Goal: Obtain resource: Download file/media

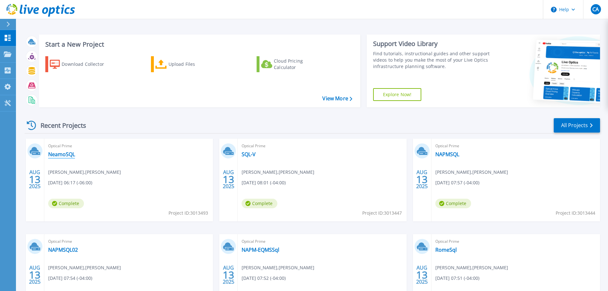
click at [64, 153] on link "NeamoSQL" at bounding box center [61, 154] width 27 height 6
click at [253, 155] on link "SQL-V" at bounding box center [249, 154] width 14 height 6
click at [449, 153] on link "NAPMSQL" at bounding box center [448, 154] width 24 height 6
click at [71, 248] on link "NAPMSQL02" at bounding box center [63, 250] width 30 height 6
click at [256, 249] on link "NAPM-EQMSSql" at bounding box center [261, 250] width 38 height 6
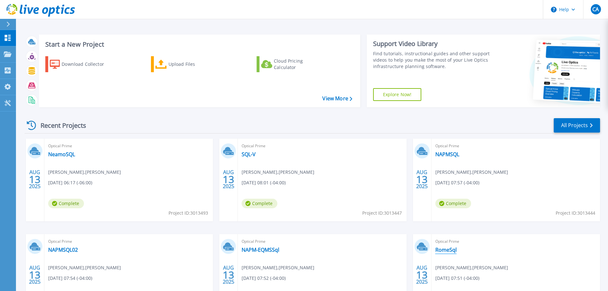
click at [452, 252] on link "RomeSql" at bounding box center [446, 250] width 21 height 6
click at [575, 123] on link "All Projects" at bounding box center [577, 125] width 46 height 14
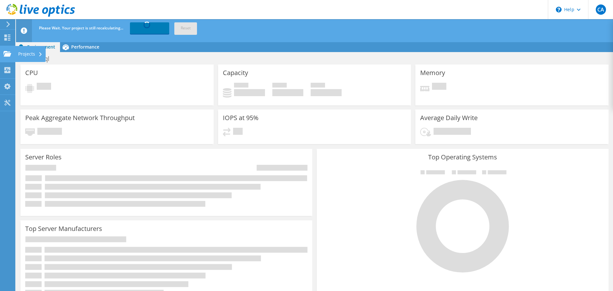
click at [34, 51] on div "Projects" at bounding box center [30, 54] width 31 height 16
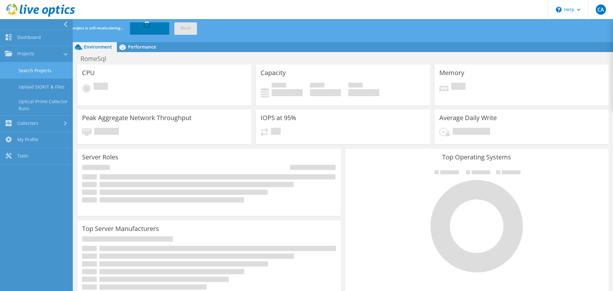
click at [38, 71] on link "Search Projects" at bounding box center [36, 70] width 73 height 16
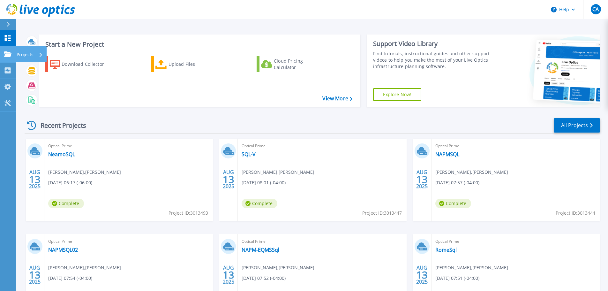
click at [31, 53] on p "Projects" at bounding box center [25, 54] width 17 height 17
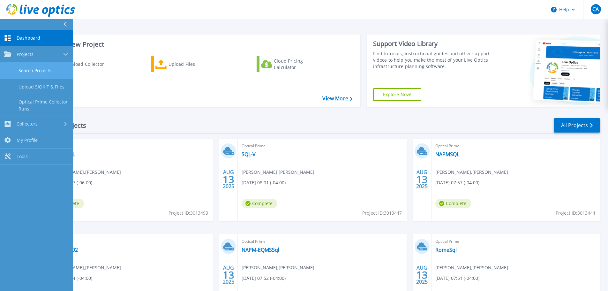
click at [38, 69] on link "Search Projects" at bounding box center [36, 71] width 73 height 16
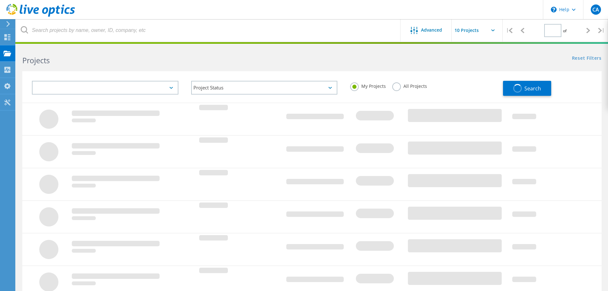
type input "1"
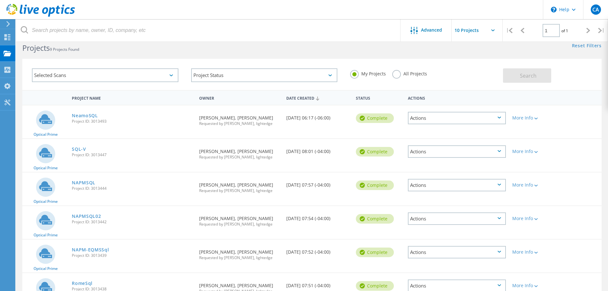
scroll to position [32, 0]
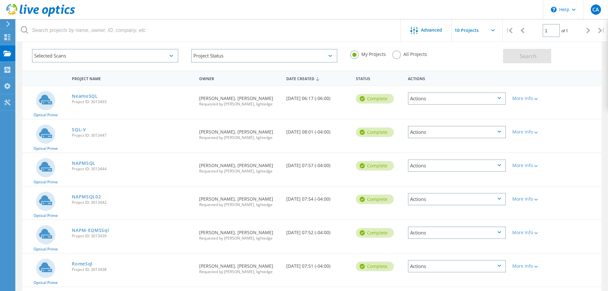
click at [503, 100] on div "Actions" at bounding box center [457, 98] width 98 height 12
click at [533, 98] on div "More Info" at bounding box center [533, 98] width 40 height 4
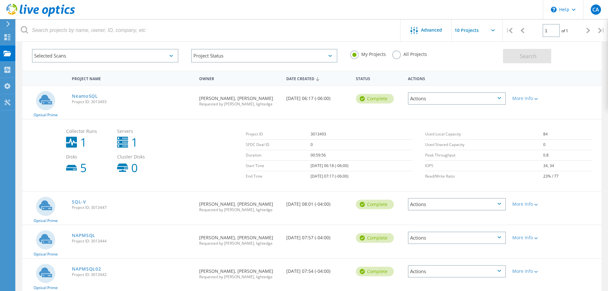
click at [494, 32] on input "text" at bounding box center [484, 30] width 64 height 22
click at [417, 29] on icon at bounding box center [413, 30] width 7 height 7
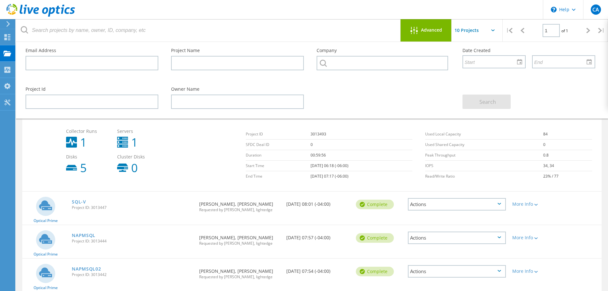
click at [418, 29] on icon at bounding box center [414, 30] width 7 height 7
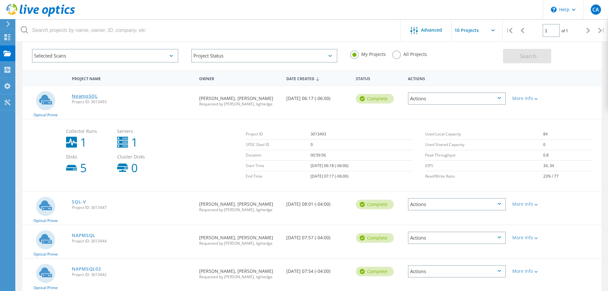
click at [86, 94] on link "NeamoSQL" at bounding box center [85, 96] width 26 height 4
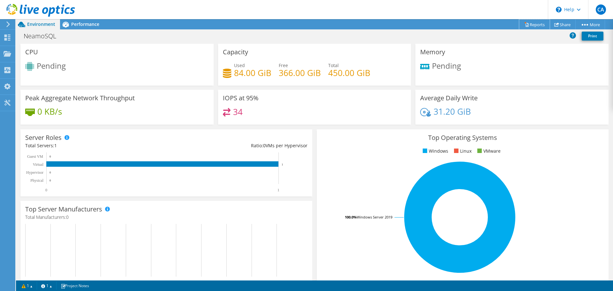
click at [533, 23] on link "Reports" at bounding box center [534, 24] width 31 height 10
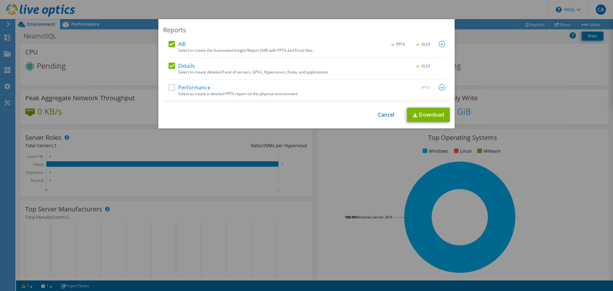
click at [171, 88] on label "Performance" at bounding box center [190, 87] width 42 height 6
click at [0, 0] on input "Performance" at bounding box center [0, 0] width 0 height 0
click at [437, 113] on link "Download" at bounding box center [428, 115] width 43 height 14
click at [442, 86] on img at bounding box center [442, 87] width 6 height 6
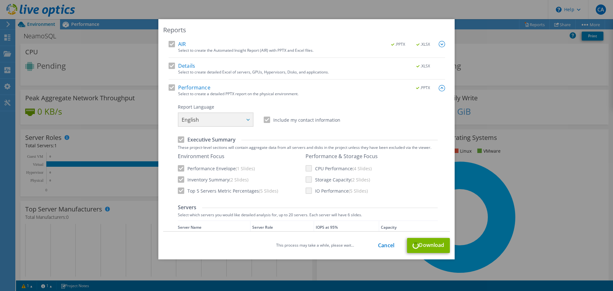
click at [439, 86] on img at bounding box center [442, 88] width 6 height 6
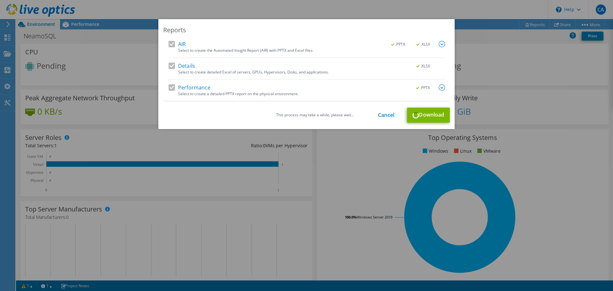
click at [441, 43] on img at bounding box center [442, 44] width 6 height 6
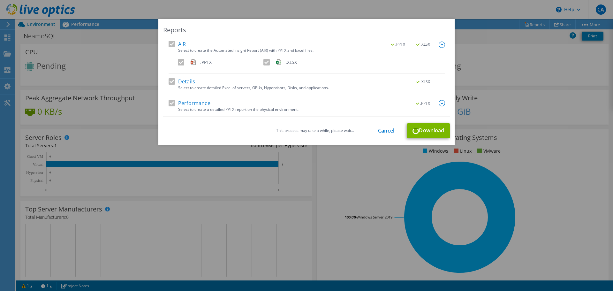
click at [441, 43] on img at bounding box center [442, 45] width 6 height 6
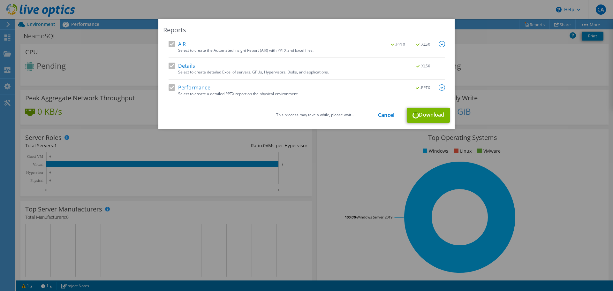
click at [380, 120] on div "This process may take a while, please wait... Cancel Download" at bounding box center [306, 115] width 287 height 15
click at [379, 114] on link "Cancel" at bounding box center [386, 115] width 16 height 6
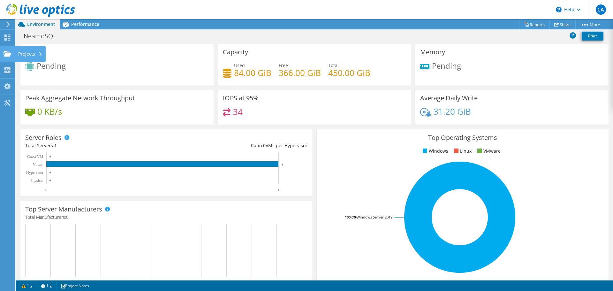
click at [36, 54] on div "Projects" at bounding box center [30, 54] width 31 height 16
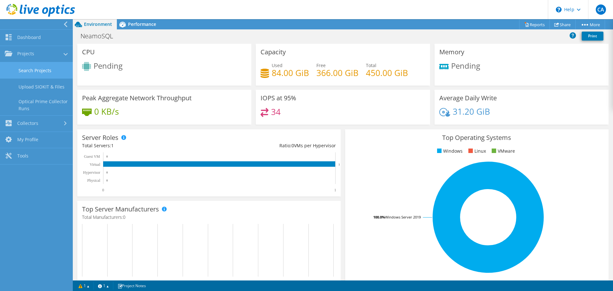
click at [43, 71] on link "Search Projects" at bounding box center [36, 70] width 73 height 16
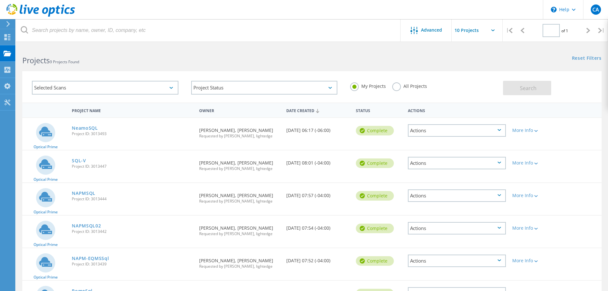
type input "1"
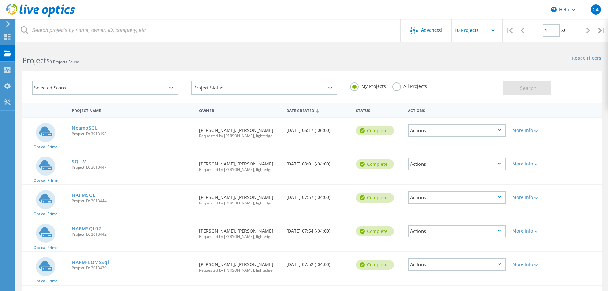
click at [80, 161] on link "SQL-V" at bounding box center [79, 161] width 14 height 4
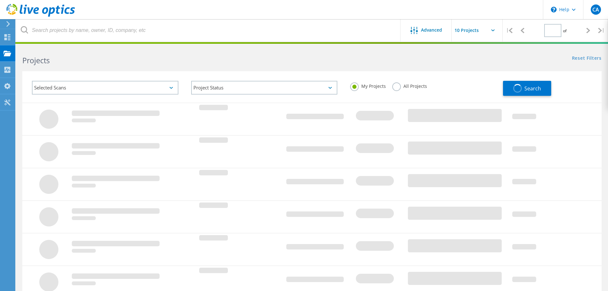
type input "1"
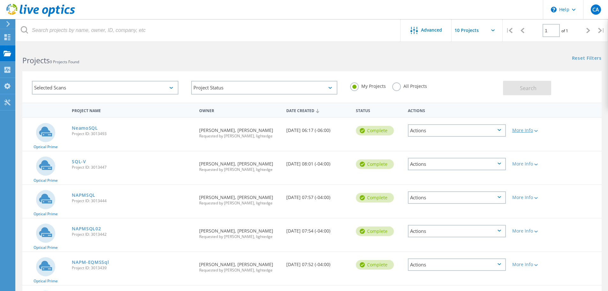
click at [535, 132] on icon at bounding box center [537, 131] width 4 height 2
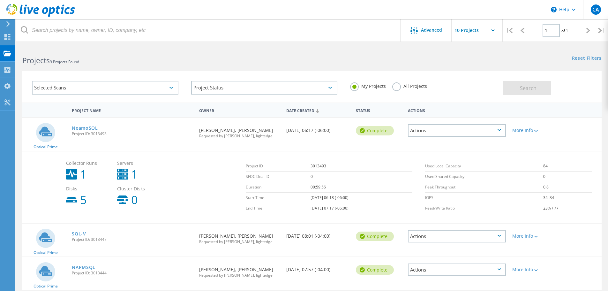
click at [533, 236] on div "More Info" at bounding box center [533, 236] width 40 height 4
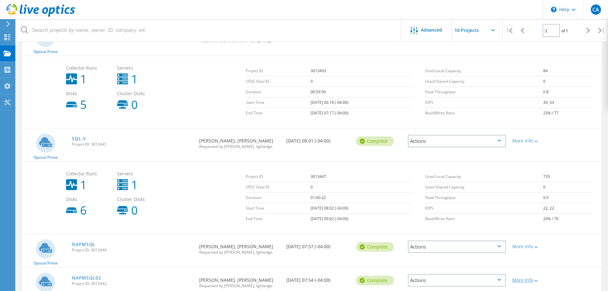
scroll to position [160, 0]
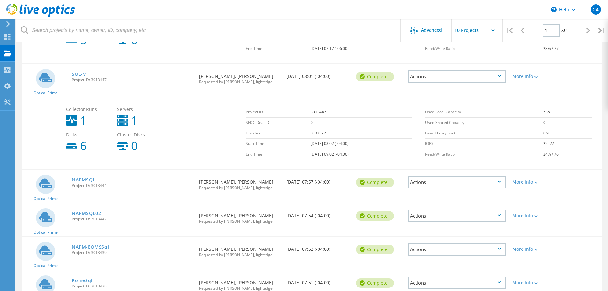
click at [525, 183] on div "More Info" at bounding box center [533, 182] width 40 height 4
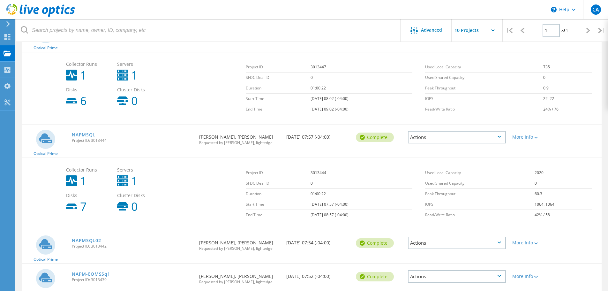
scroll to position [255, 0]
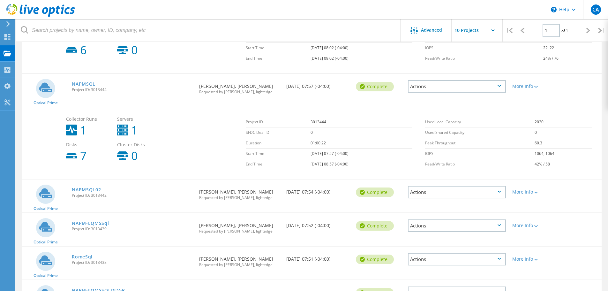
click at [527, 190] on div "More Info" at bounding box center [533, 192] width 40 height 4
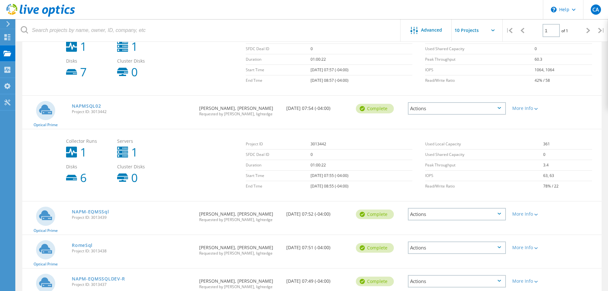
scroll to position [415, 0]
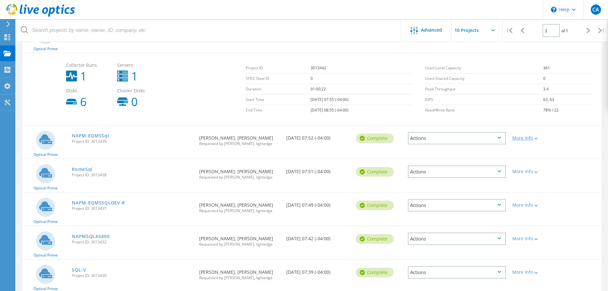
click at [526, 137] on div "More Info" at bounding box center [533, 138] width 40 height 4
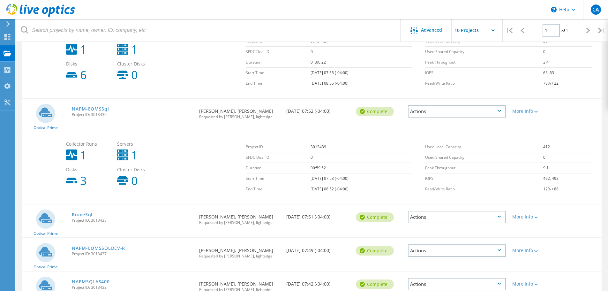
scroll to position [479, 0]
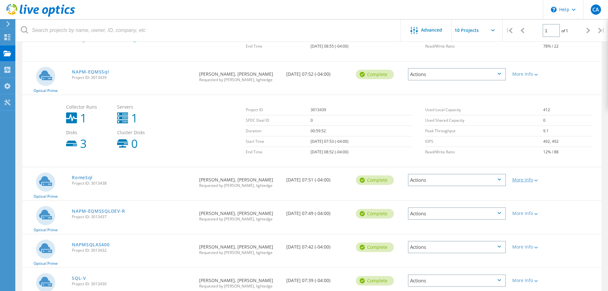
click at [531, 179] on div "More Info" at bounding box center [533, 180] width 40 height 4
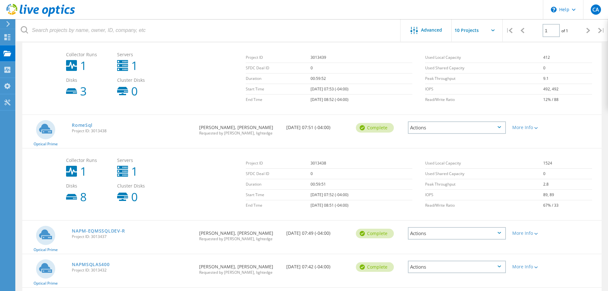
scroll to position [575, 0]
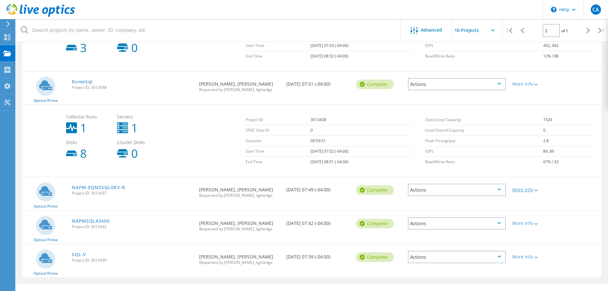
click at [527, 189] on div "More Info" at bounding box center [533, 189] width 40 height 4
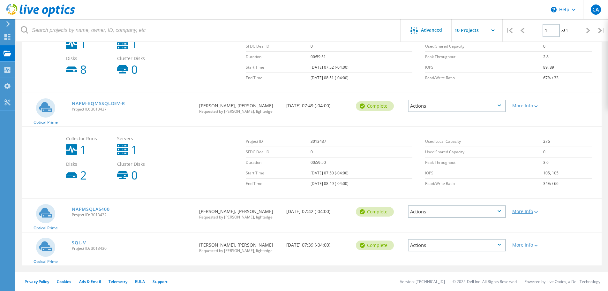
click at [530, 210] on div "More Info" at bounding box center [533, 211] width 40 height 4
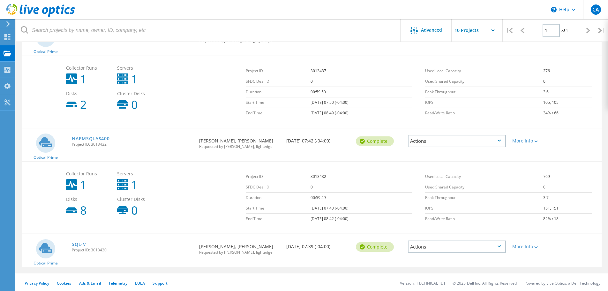
scroll to position [731, 0]
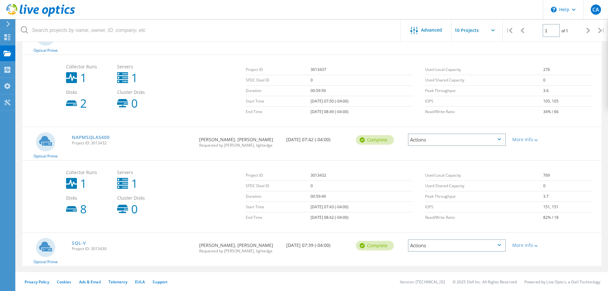
click at [526, 251] on div "More Info" at bounding box center [532, 243] width 46 height 21
click at [527, 242] on div "More Info" at bounding box center [532, 243] width 46 height 21
click at [525, 244] on div "More Info" at bounding box center [533, 245] width 40 height 4
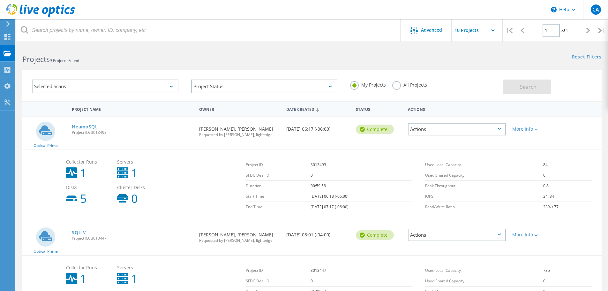
scroll to position [0, 0]
click at [172, 86] on div "Selected Scans" at bounding box center [105, 88] width 147 height 14
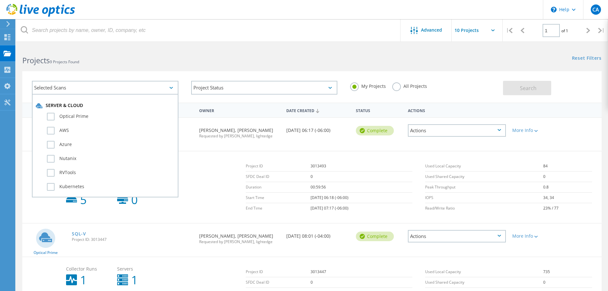
click at [172, 86] on div "Selected Scans" at bounding box center [105, 88] width 147 height 14
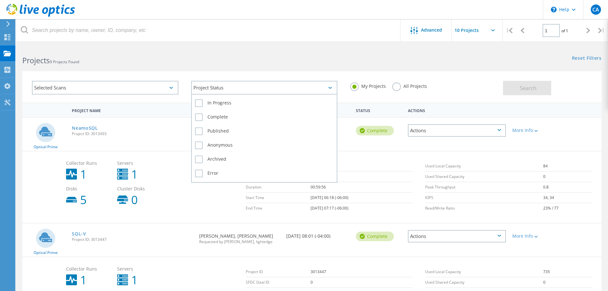
click at [222, 85] on div "Project Status" at bounding box center [264, 88] width 147 height 14
click at [218, 85] on div "Project Status" at bounding box center [264, 88] width 147 height 14
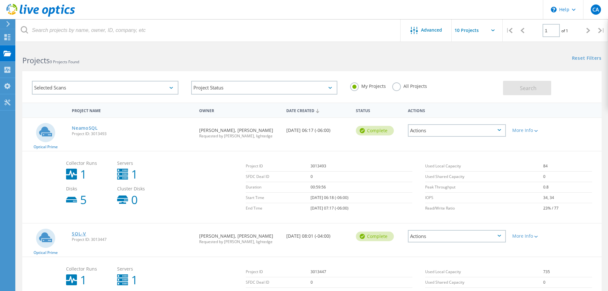
click at [80, 232] on link "SQL-V" at bounding box center [79, 234] width 14 height 4
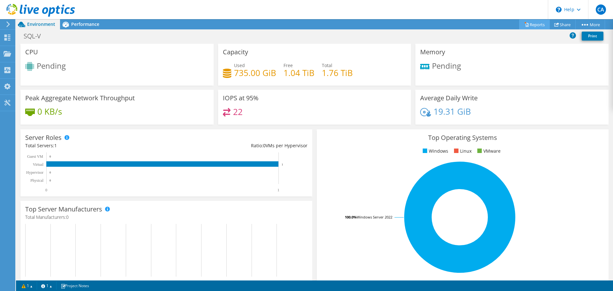
click at [530, 26] on link "Reports" at bounding box center [534, 24] width 31 height 10
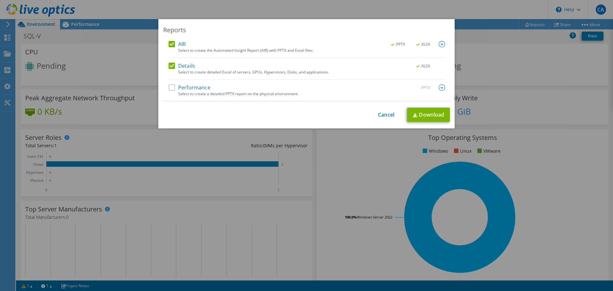
click at [171, 43] on label "AIR" at bounding box center [177, 44] width 17 height 6
click at [0, 0] on input "AIR" at bounding box center [0, 0] width 0 height 0
click at [172, 42] on label "AIR" at bounding box center [177, 44] width 17 height 6
click at [0, 0] on input "AIR" at bounding box center [0, 0] width 0 height 0
click at [170, 47] on label "AIR" at bounding box center [177, 44] width 17 height 6
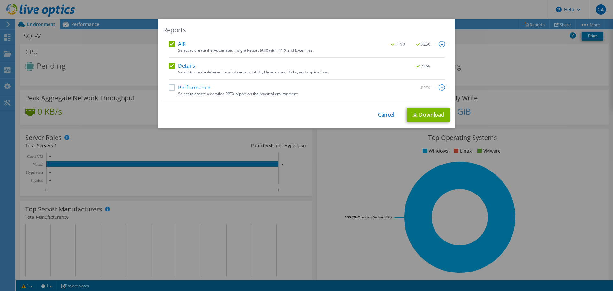
click at [0, 0] on input "AIR" at bounding box center [0, 0] width 0 height 0
click at [447, 120] on link "Download" at bounding box center [428, 115] width 43 height 14
click at [172, 64] on label "Details" at bounding box center [182, 66] width 27 height 6
click at [0, 0] on input "Details" at bounding box center [0, 0] width 0 height 0
click at [169, 86] on label "Performance" at bounding box center [190, 87] width 42 height 6
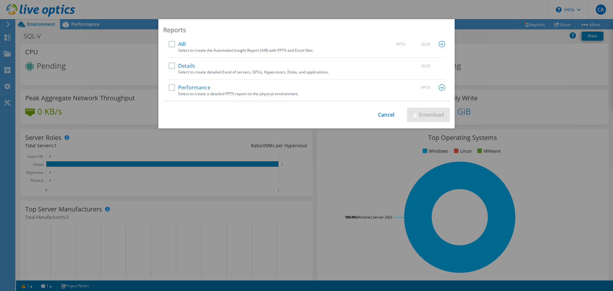
click at [0, 0] on input "Performance" at bounding box center [0, 0] width 0 height 0
click at [430, 115] on link "Download" at bounding box center [428, 115] width 43 height 14
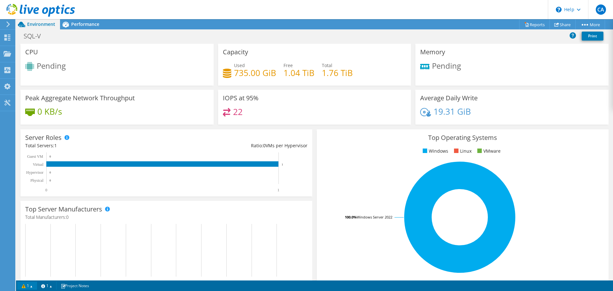
click at [25, 286] on link "1" at bounding box center [27, 286] width 20 height 8
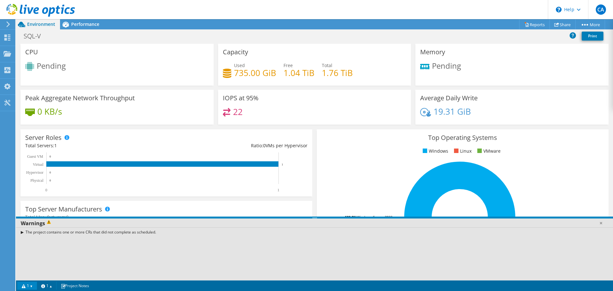
click at [22, 232] on div "The project contains one or more CRs that did not complete as scheduled." at bounding box center [314, 231] width 597 height 9
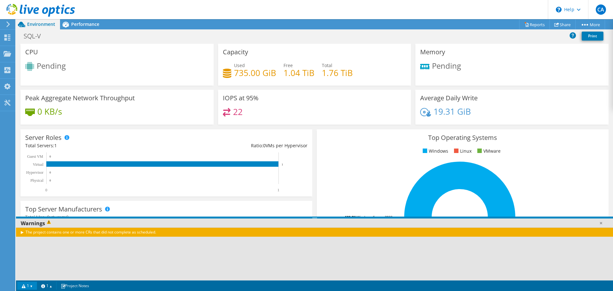
click at [22, 232] on div "The project contains one or more CRs that did not complete as scheduled." at bounding box center [314, 231] width 597 height 9
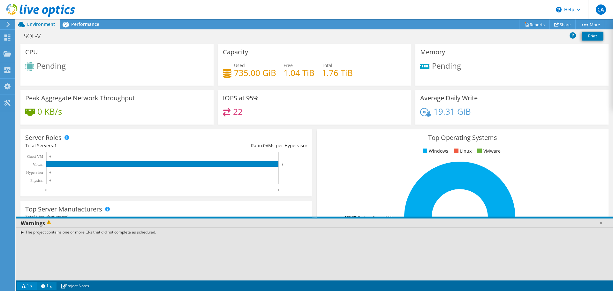
click at [49, 288] on link "1" at bounding box center [47, 286] width 20 height 8
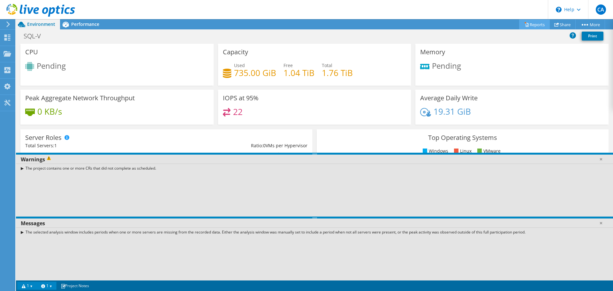
click at [539, 23] on link "Reports" at bounding box center [534, 24] width 31 height 10
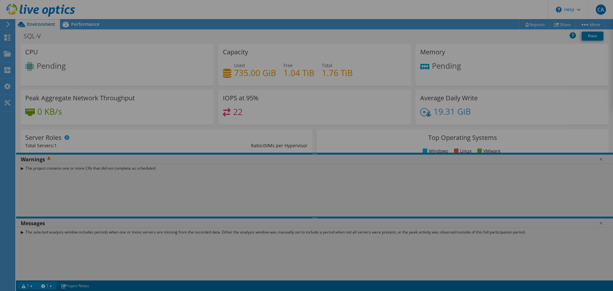
click at [599, 157] on div at bounding box center [306, 145] width 613 height 291
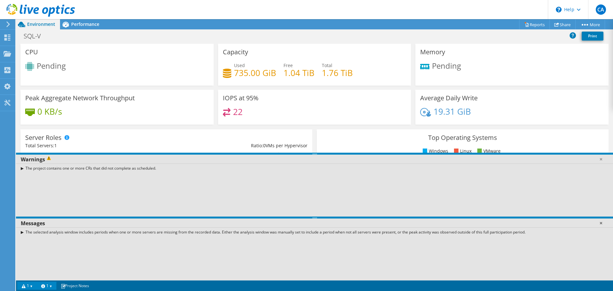
click at [600, 221] on link at bounding box center [601, 223] width 6 height 6
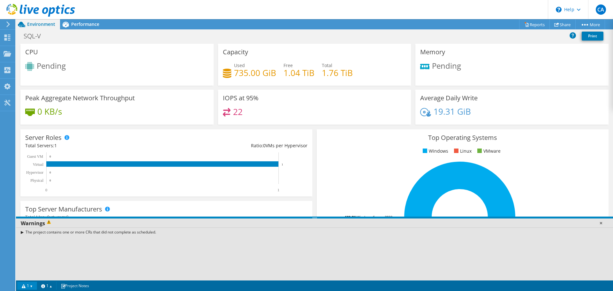
click at [601, 222] on link at bounding box center [601, 223] width 6 height 6
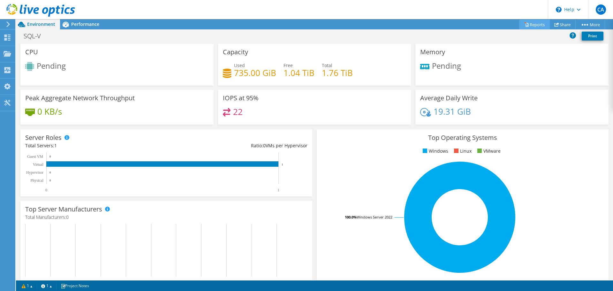
click at [534, 24] on link "Reports" at bounding box center [534, 24] width 31 height 10
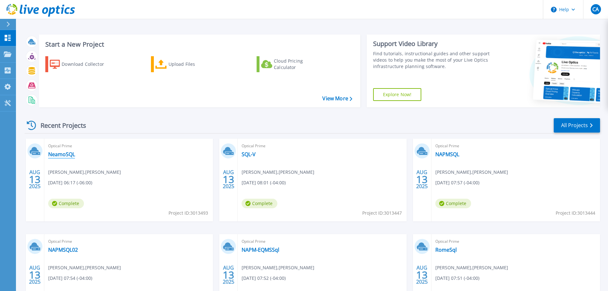
click at [61, 155] on link "NeamoSQL" at bounding box center [61, 154] width 27 height 6
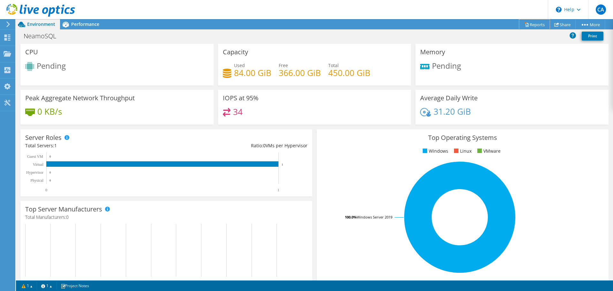
click at [536, 24] on link "Reports" at bounding box center [534, 24] width 31 height 10
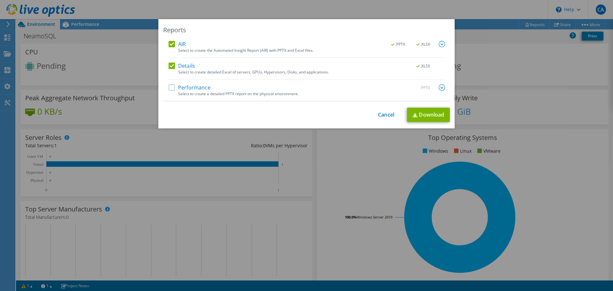
click at [171, 45] on label "AIR" at bounding box center [177, 44] width 17 height 6
click at [0, 0] on input "AIR" at bounding box center [0, 0] width 0 height 0
click at [169, 66] on label "Details" at bounding box center [182, 66] width 27 height 6
click at [0, 0] on input "Details" at bounding box center [0, 0] width 0 height 0
click at [165, 87] on div "AIR .PPTX .XLSX Select to create the Automated Insight Report (AIR) with PPTX a…" at bounding box center [306, 71] width 287 height 60
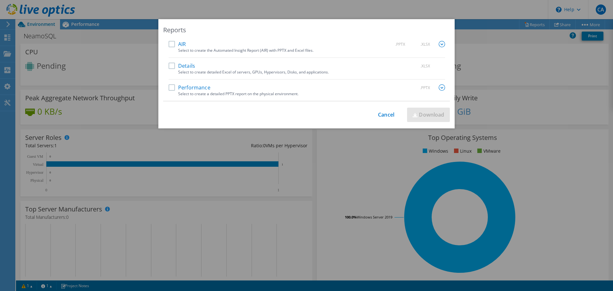
click at [171, 87] on label "Performance" at bounding box center [190, 87] width 42 height 6
click at [0, 0] on input "Performance" at bounding box center [0, 0] width 0 height 0
click at [424, 114] on link "Download" at bounding box center [428, 115] width 43 height 14
click at [385, 113] on link "Cancel" at bounding box center [386, 115] width 16 height 6
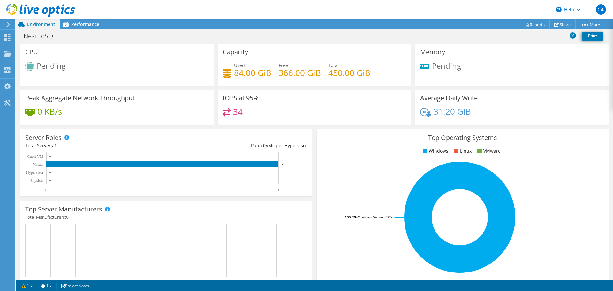
click at [537, 25] on link "Reports" at bounding box center [534, 24] width 31 height 10
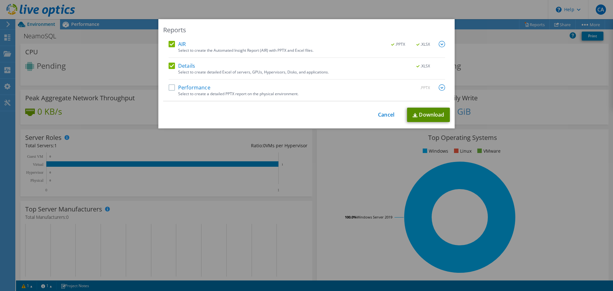
click at [425, 114] on link "Download" at bounding box center [428, 115] width 43 height 14
click at [381, 113] on link "Cancel" at bounding box center [386, 115] width 16 height 6
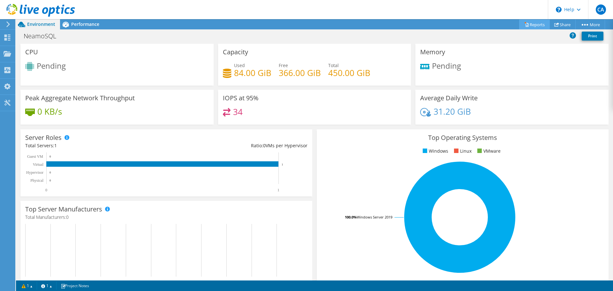
click at [530, 24] on link "Reports" at bounding box center [534, 24] width 31 height 10
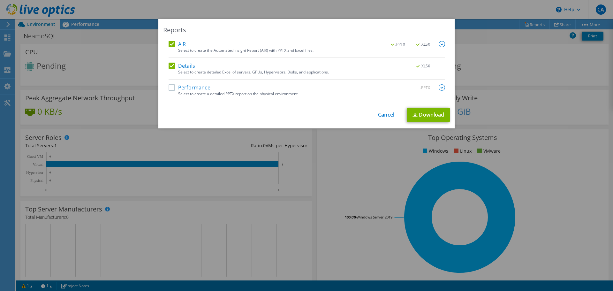
click at [442, 43] on img at bounding box center [442, 44] width 6 height 6
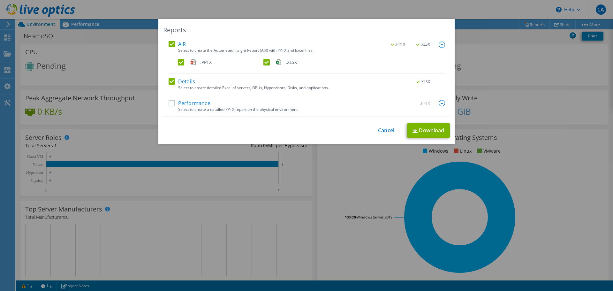
click at [180, 60] on label ".PPTX" at bounding box center [220, 62] width 84 height 6
click at [0, 0] on input ".PPTX" at bounding box center [0, 0] width 0 height 0
click at [424, 130] on link "Download" at bounding box center [428, 130] width 43 height 14
click at [383, 130] on link "Cancel" at bounding box center [386, 131] width 16 height 6
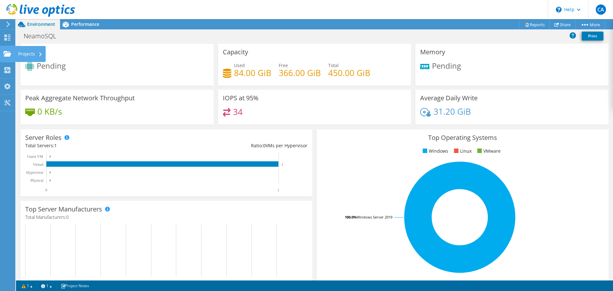
click at [20, 53] on div "Projects" at bounding box center [30, 54] width 31 height 16
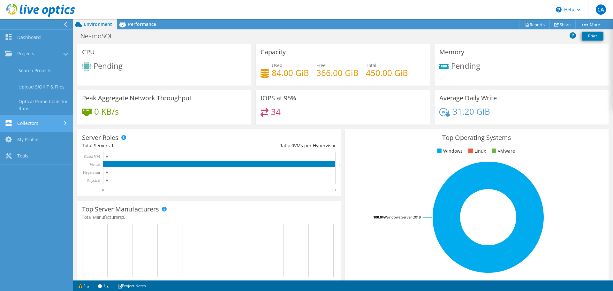
click at [43, 122] on link "Collectors" at bounding box center [36, 124] width 73 height 16
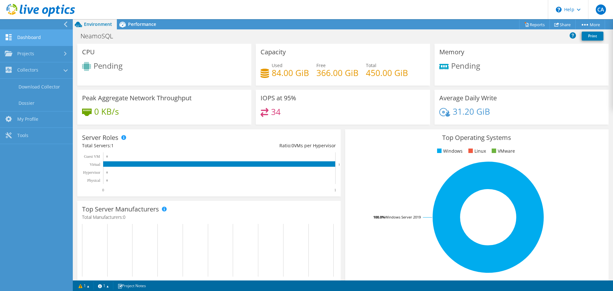
click at [38, 34] on link "Dashboard" at bounding box center [36, 38] width 73 height 16
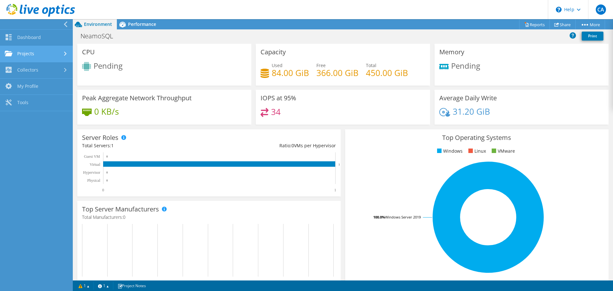
click at [39, 51] on link "Projects" at bounding box center [36, 54] width 73 height 16
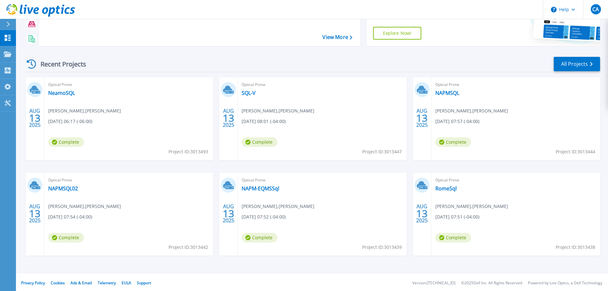
scroll to position [63, 0]
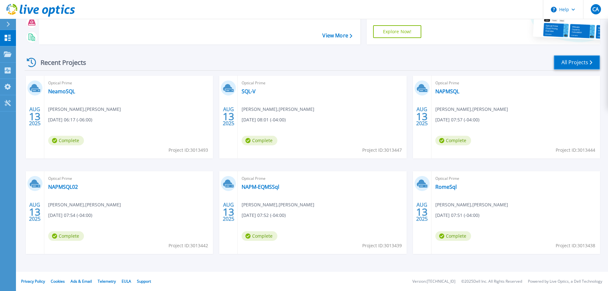
click at [583, 58] on link "All Projects" at bounding box center [577, 62] width 46 height 14
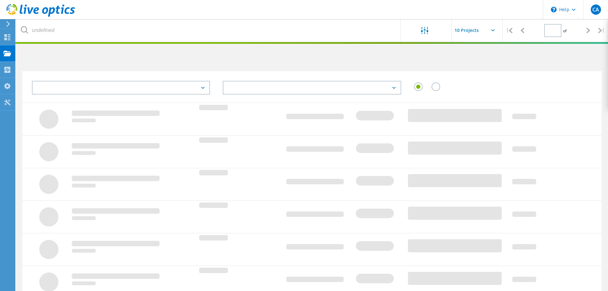
type input "1"
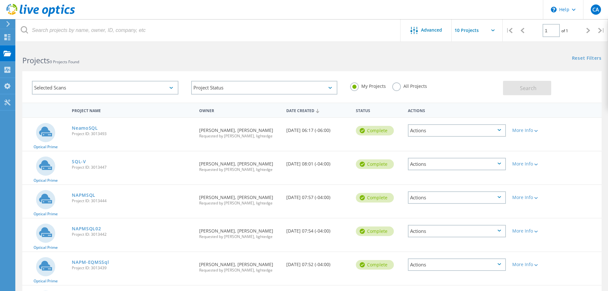
click at [398, 86] on label "All Projects" at bounding box center [410, 85] width 35 height 6
click at [0, 0] on input "All Projects" at bounding box center [0, 0] width 0 height 0
click at [357, 87] on label "My Projects" at bounding box center [368, 85] width 36 height 6
click at [0, 0] on input "My Projects" at bounding box center [0, 0] width 0 height 0
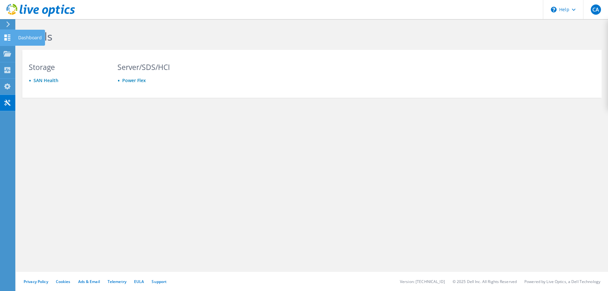
click at [6, 35] on use at bounding box center [7, 37] width 6 height 6
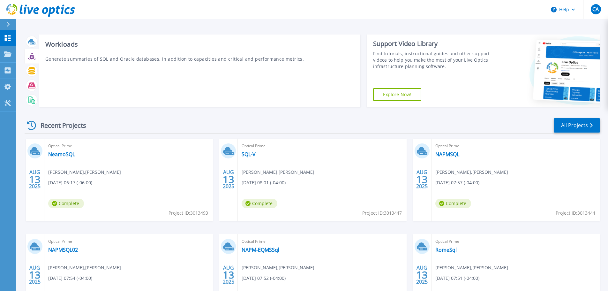
click at [31, 55] on icon at bounding box center [31, 56] width 7 height 7
click at [34, 55] on icon at bounding box center [31, 56] width 7 height 7
click at [35, 69] on icon at bounding box center [31, 70] width 7 height 7
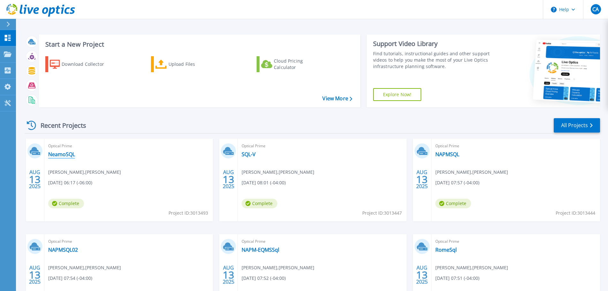
click at [59, 153] on link "NeamoSQL" at bounding box center [61, 154] width 27 height 6
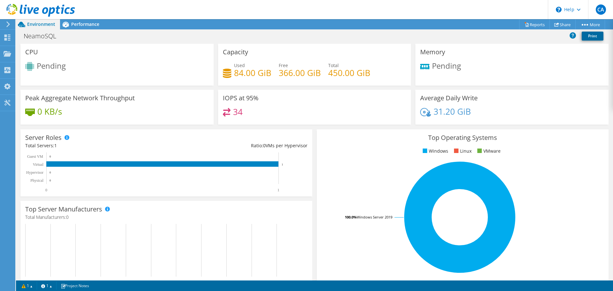
click at [588, 36] on link "Print" at bounding box center [593, 36] width 22 height 9
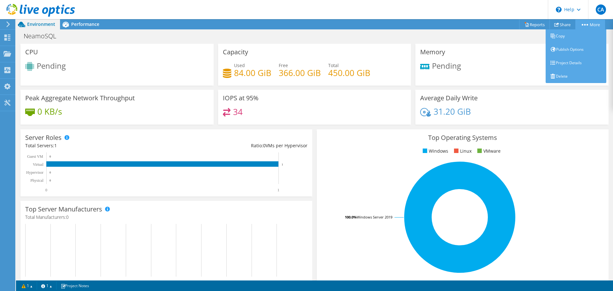
click at [587, 24] on icon at bounding box center [585, 25] width 6 height 2
click at [574, 65] on link "Project Details" at bounding box center [576, 62] width 61 height 13
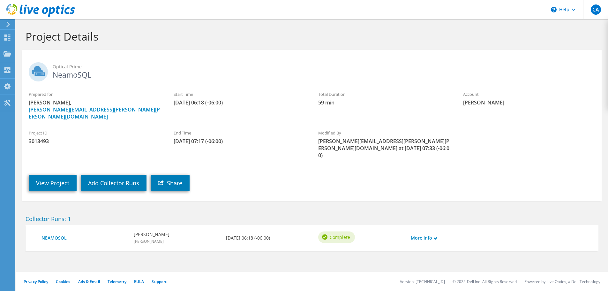
click at [438, 231] on div "NEAMOSQL [PERSON_NAME] [DATE] 06:18 (-06:00) Complete More Info" at bounding box center [312, 238] width 573 height 26
click at [431, 231] on div "More Info" at bounding box center [431, 237] width 46 height 13
click at [432, 234] on link "More Info" at bounding box center [424, 237] width 26 height 7
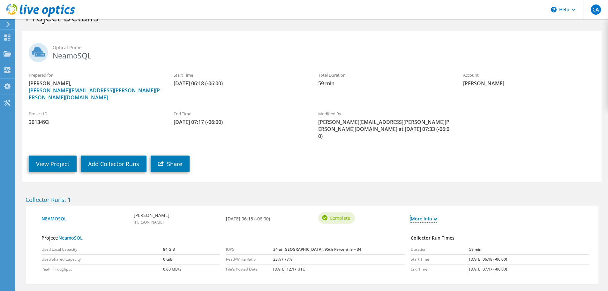
scroll to position [36, 0]
